Goal: Information Seeking & Learning: Learn about a topic

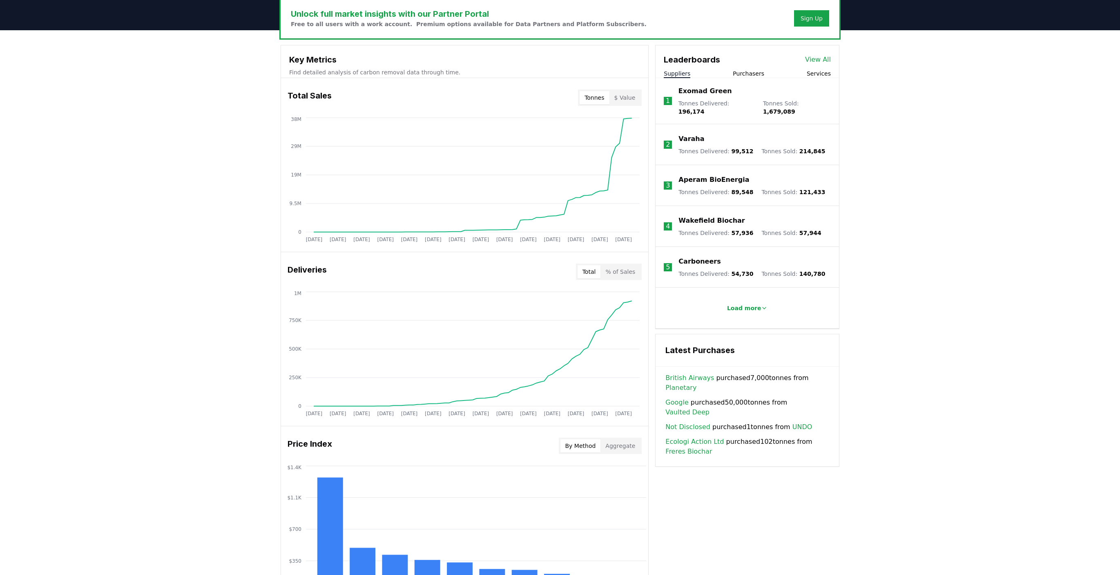
scroll to position [254, 0]
click at [629, 269] on button "% of Sales" at bounding box center [621, 272] width 40 height 13
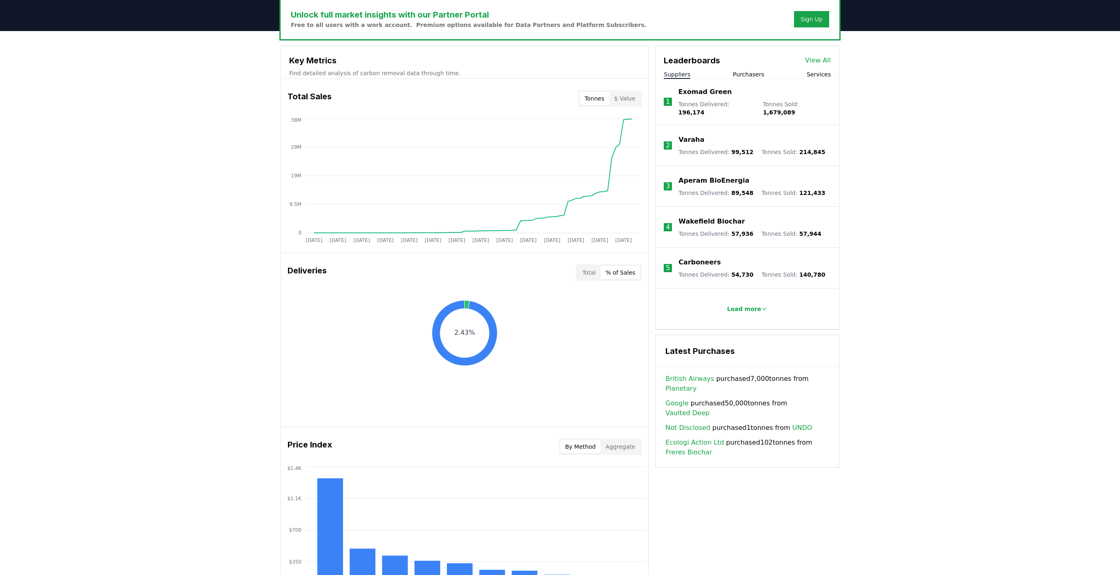
click at [592, 279] on div "Total % of Sales" at bounding box center [609, 272] width 66 height 16
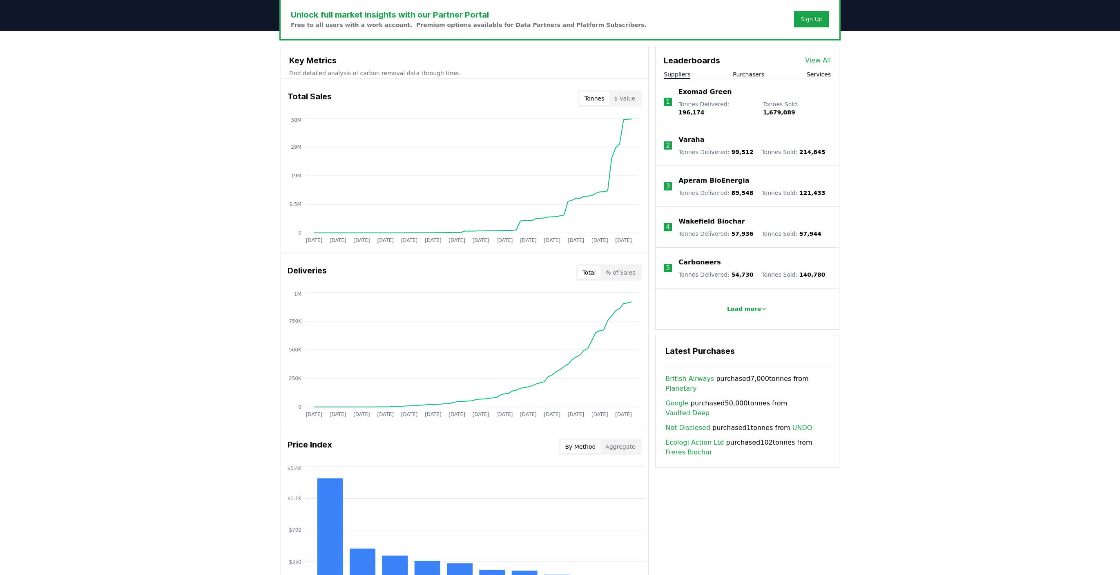
click at [592, 272] on button "Total" at bounding box center [589, 272] width 23 height 13
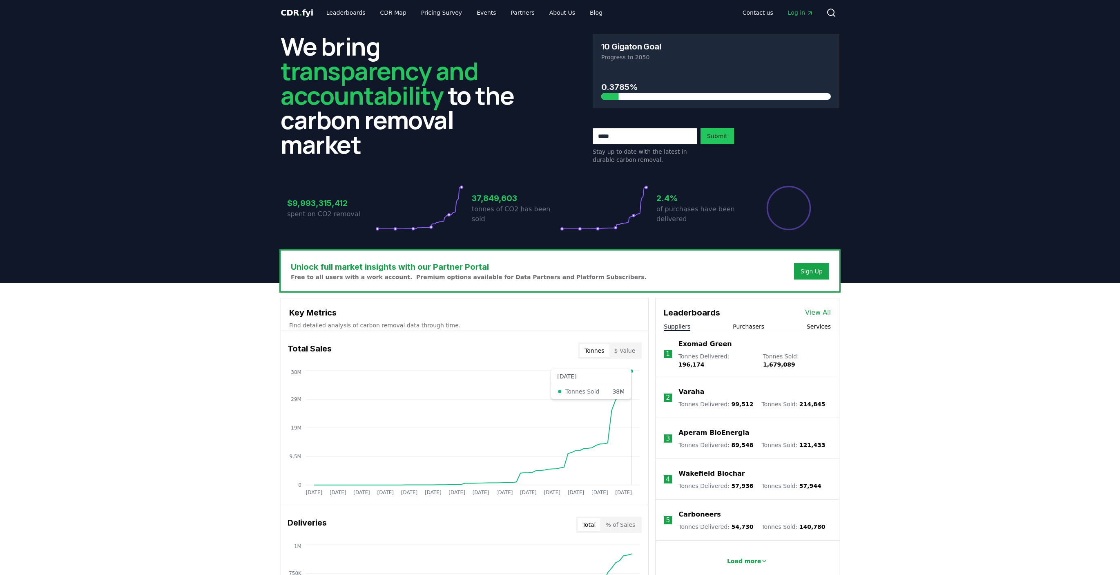
scroll to position [0, 0]
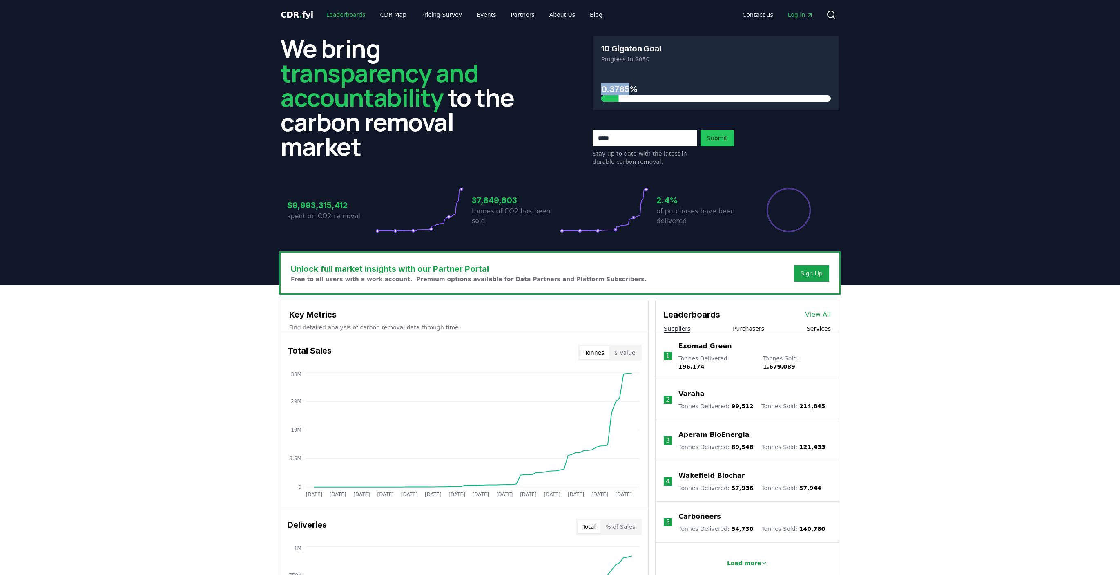
click at [347, 17] on link "Leaderboards" at bounding box center [346, 14] width 52 height 15
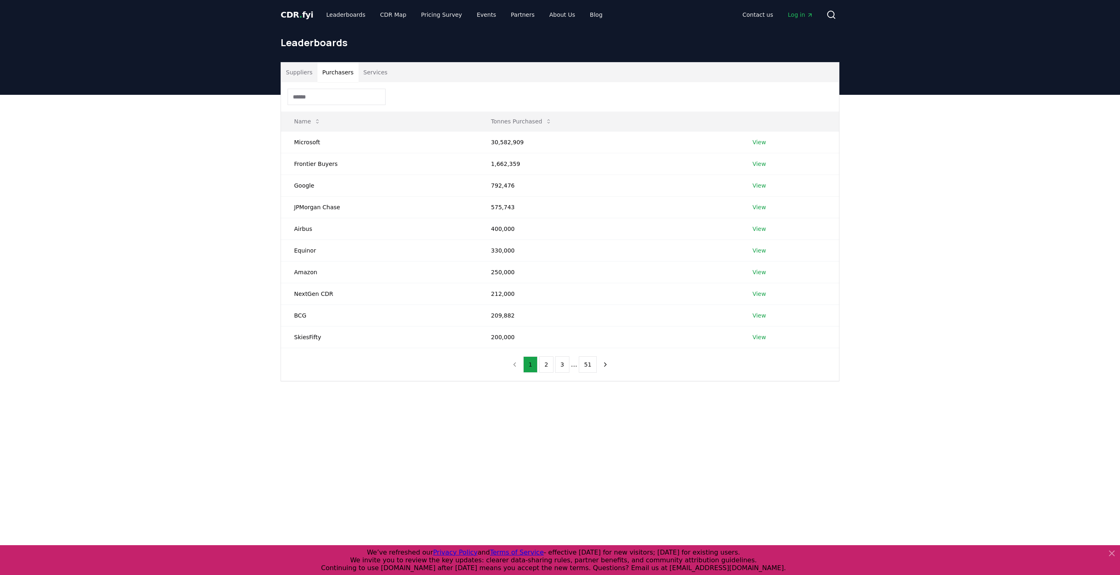
click at [336, 73] on button "Purchasers" at bounding box center [337, 73] width 41 height 20
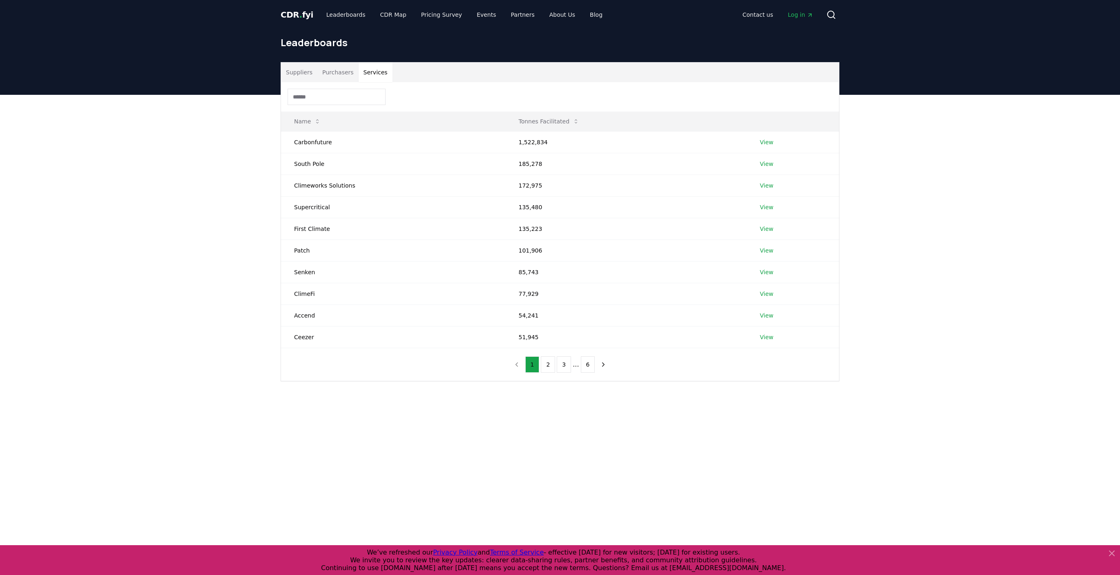
click at [362, 75] on button "Services" at bounding box center [376, 73] width 34 height 20
click at [550, 362] on button "2" at bounding box center [548, 364] width 14 height 16
click at [564, 366] on button "3" at bounding box center [564, 364] width 14 height 16
click at [574, 362] on button "4" at bounding box center [572, 364] width 14 height 16
click at [574, 362] on button "5" at bounding box center [580, 364] width 14 height 16
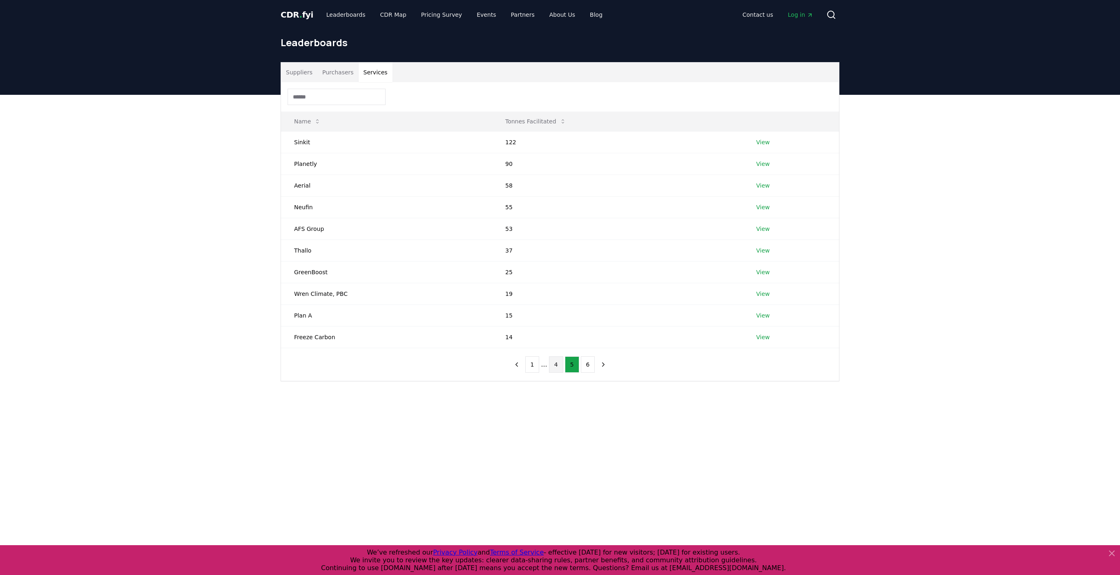
click at [559, 362] on button "4" at bounding box center [556, 364] width 14 height 16
click at [545, 366] on button "3" at bounding box center [548, 364] width 14 height 16
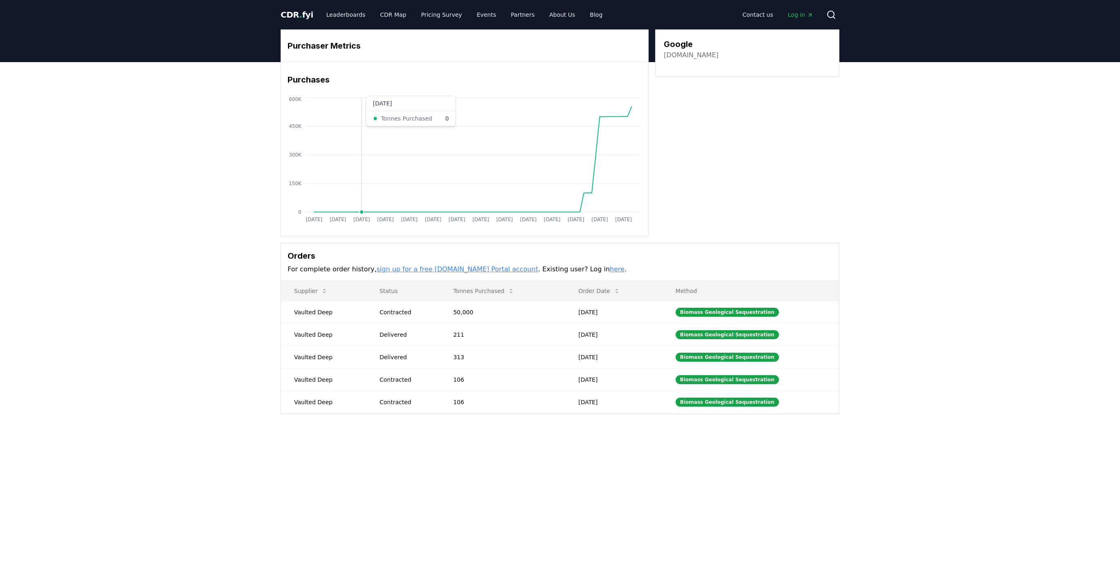
drag, startPoint x: 357, startPoint y: 113, endPoint x: 361, endPoint y: 108, distance: 6.7
click at [361, 116] on icon "Jan 2019 Jul 2019 Jan 2020 Jul 2020 Jan 2021 Jul 2021 Jan 2022 Jul 2022 Jan 202…" at bounding box center [461, 161] width 361 height 131
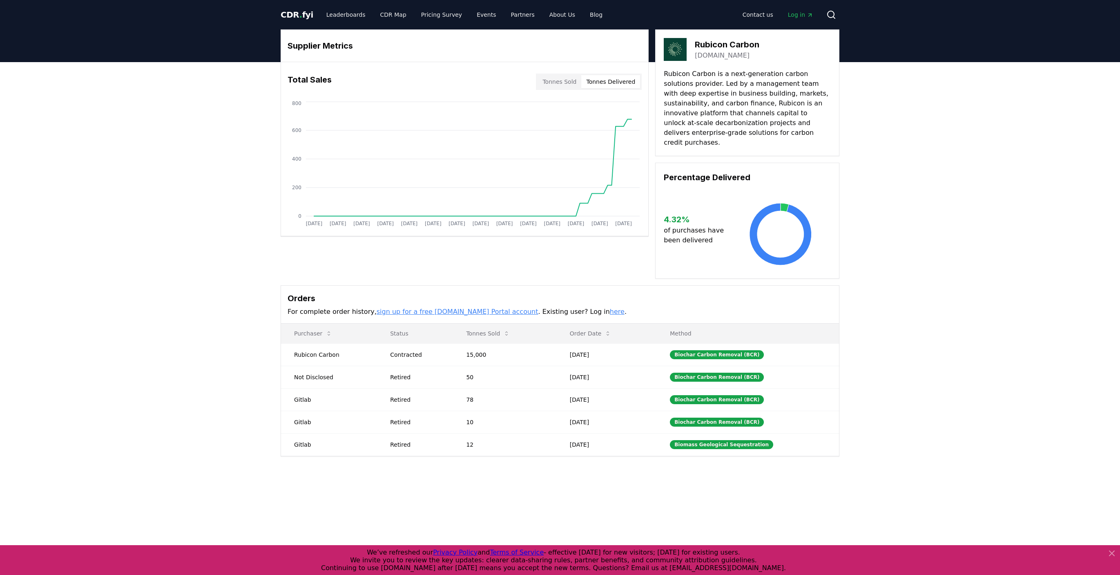
click at [626, 86] on button "Tonnes Delivered" at bounding box center [610, 81] width 59 height 13
